Goal: Task Accomplishment & Management: Manage account settings

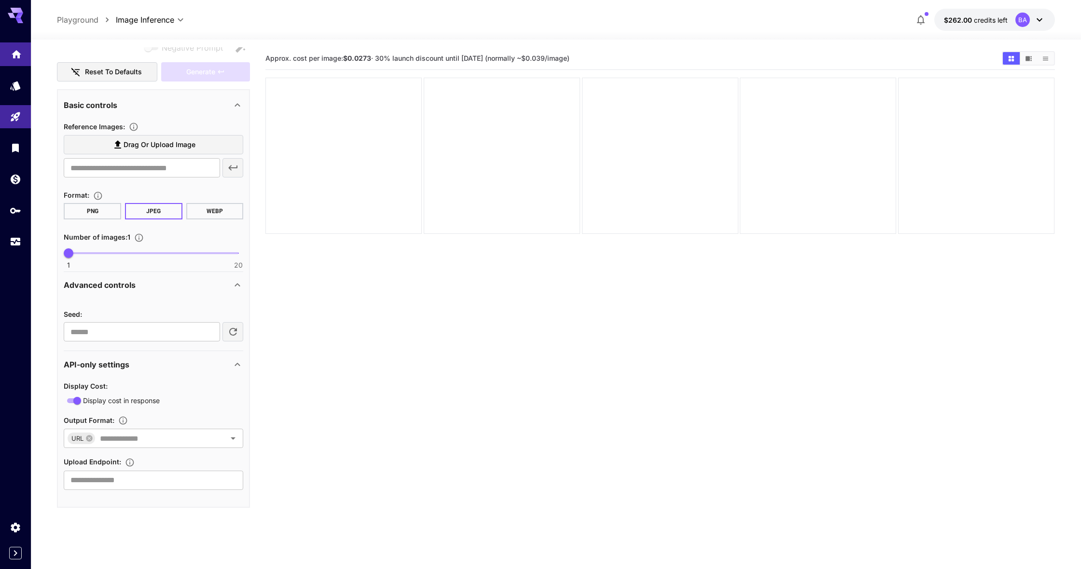
click at [7, 43] on link at bounding box center [15, 54] width 31 height 24
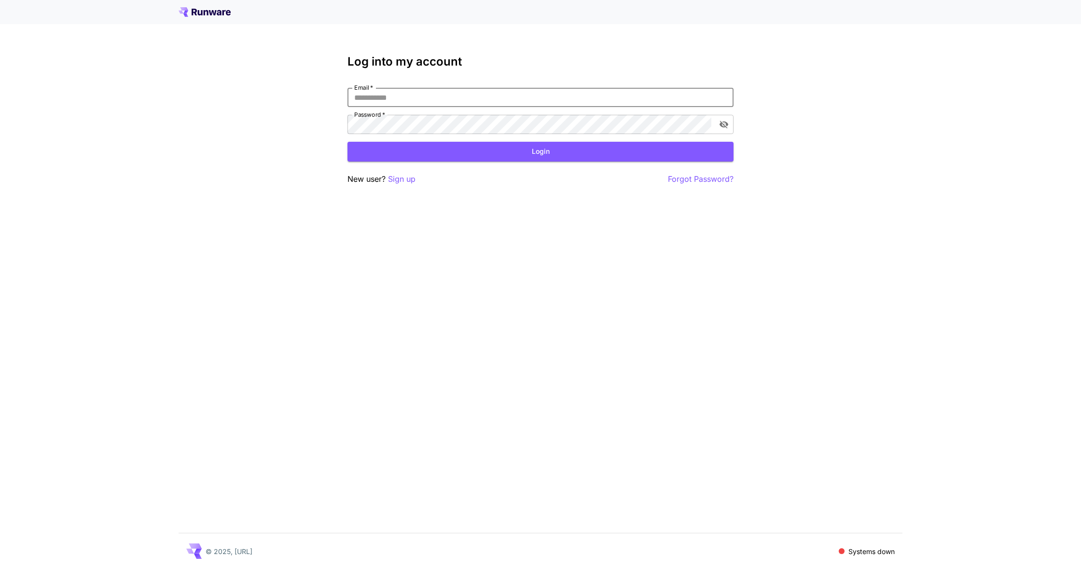
type input "**********"
click at [540, 152] on button "Login" at bounding box center [540, 152] width 386 height 20
